Goal: Task Accomplishment & Management: Manage account settings

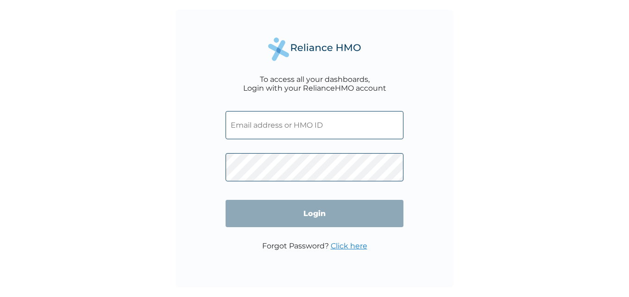
click at [278, 121] on input "text" at bounding box center [315, 125] width 178 height 28
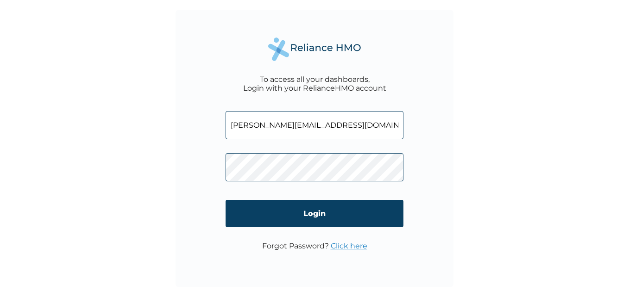
type input "[PERSON_NAME][EMAIL_ADDRESS][DOMAIN_NAME]"
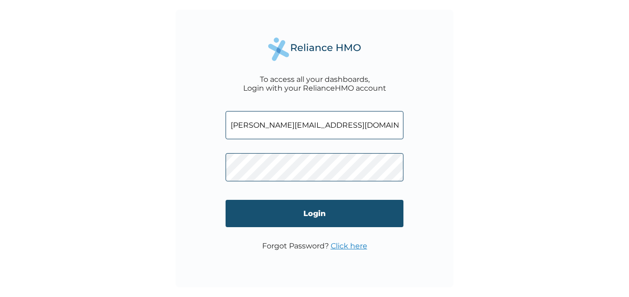
click at [348, 208] on input "Login" at bounding box center [315, 213] width 178 height 27
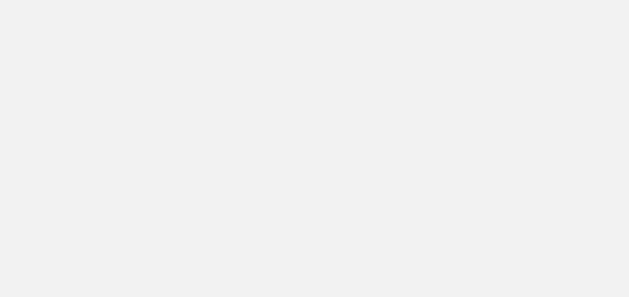
click at [353, 97] on div at bounding box center [314, 148] width 629 height 297
